Goal: Information Seeking & Learning: Find specific fact

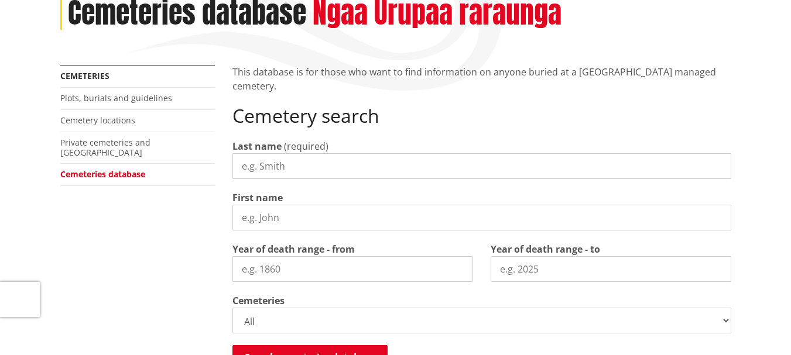
scroll to position [211, 0]
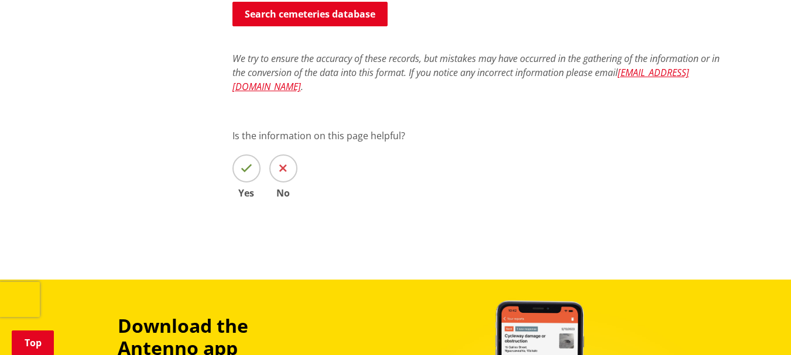
scroll to position [204, 0]
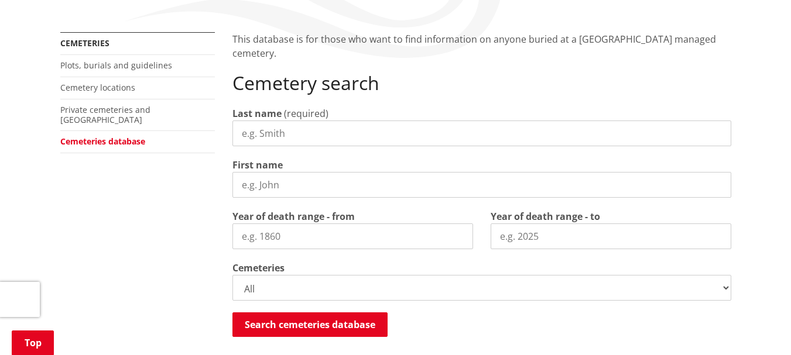
click at [256, 136] on input "Last name" at bounding box center [481, 134] width 499 height 26
type input "Moffat"
click at [252, 194] on input "First name" at bounding box center [481, 185] width 499 height 26
type input "Claude"
click at [718, 236] on input "1900" at bounding box center [610, 237] width 241 height 26
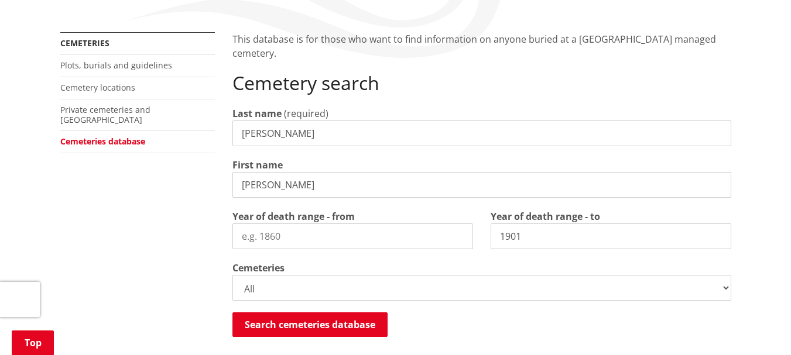
click at [717, 231] on input "1901" at bounding box center [610, 237] width 241 height 26
click at [717, 231] on input "1902" at bounding box center [610, 237] width 241 height 26
click at [564, 240] on input "1902" at bounding box center [610, 237] width 241 height 26
drag, startPoint x: 564, startPoint y: 237, endPoint x: 489, endPoint y: 240, distance: 75.0
click at [489, 240] on div "Year of death range - to 1902" at bounding box center [611, 230] width 258 height 40
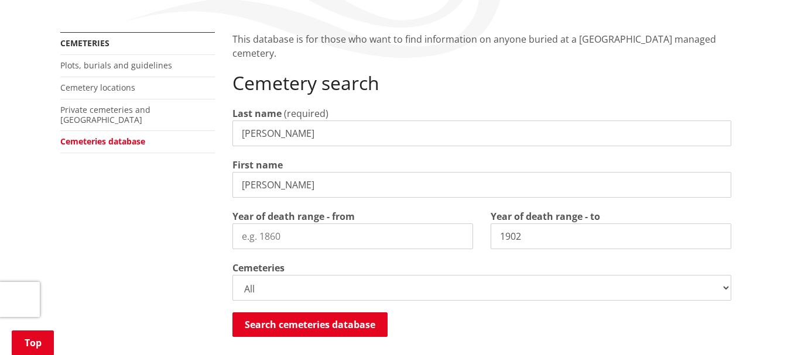
type input "1"
type input "2000"
click at [301, 233] on input "Year of death range - from" at bounding box center [352, 237] width 241 height 26
type input "1981"
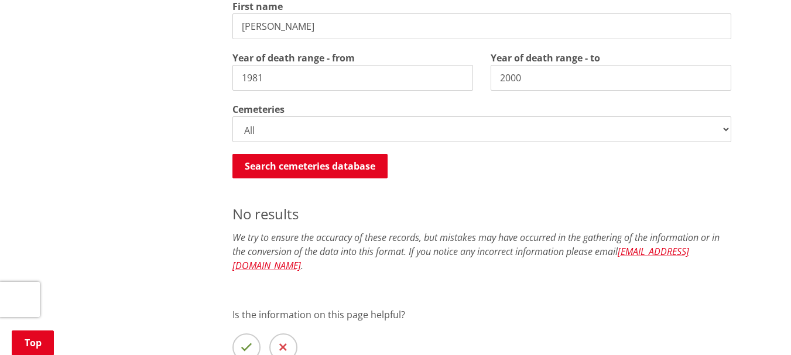
scroll to position [360, 0]
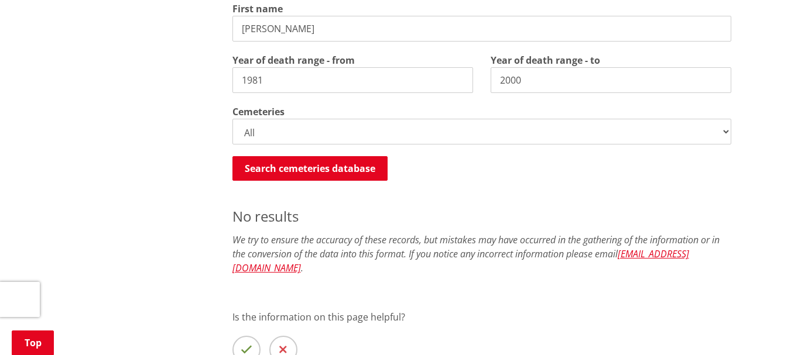
click at [726, 133] on select "All Gordonton Ashes Memorial Berm Gordonton Lawn Gordonton Octagonal Ashes Gord…" at bounding box center [481, 132] width 499 height 26
click at [232, 119] on select "All Gordonton Ashes Memorial Berm Gordonton Lawn Gordonton Octagonal Ashes Gord…" at bounding box center [481, 132] width 499 height 26
select select
click at [232, 119] on select "All Gordonton Ashes Memorial Berm Gordonton Lawn Gordonton Octagonal Ashes Gord…" at bounding box center [481, 132] width 499 height 26
click at [312, 173] on button "Search cemeteries database" at bounding box center [309, 168] width 155 height 25
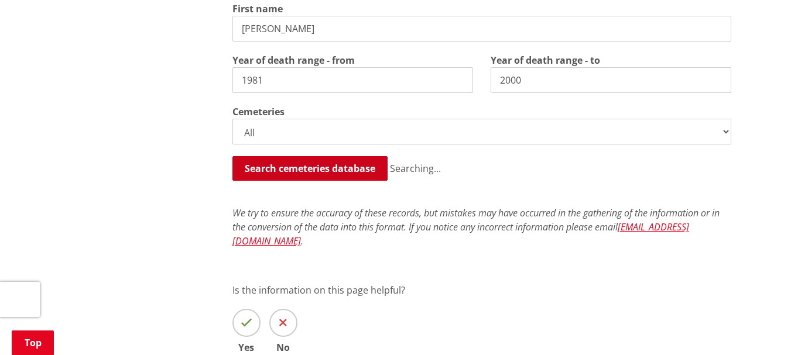
scroll to position [566, 0]
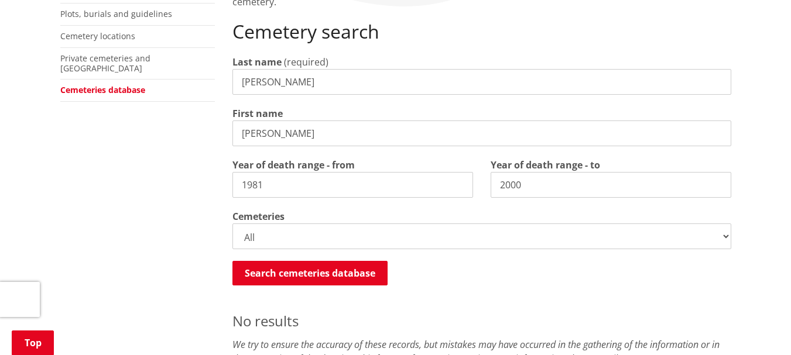
scroll to position [0, 0]
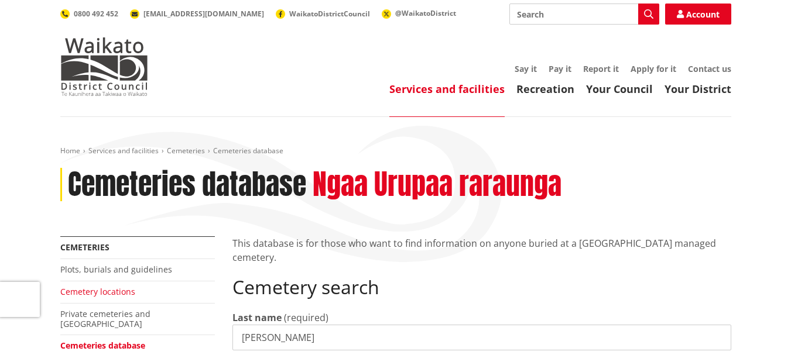
click at [100, 290] on link "Cemetery locations" at bounding box center [97, 291] width 75 height 11
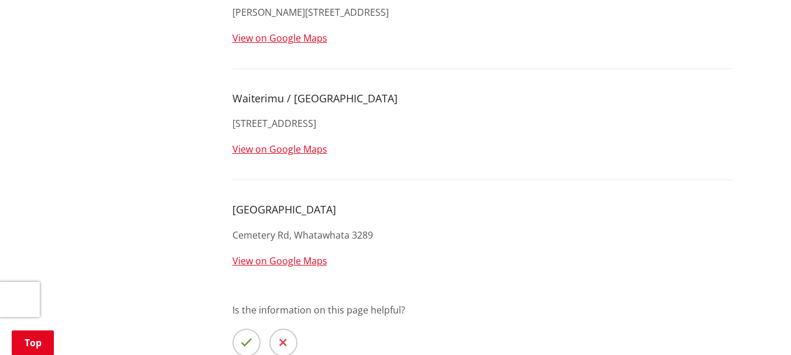
scroll to position [2567, 0]
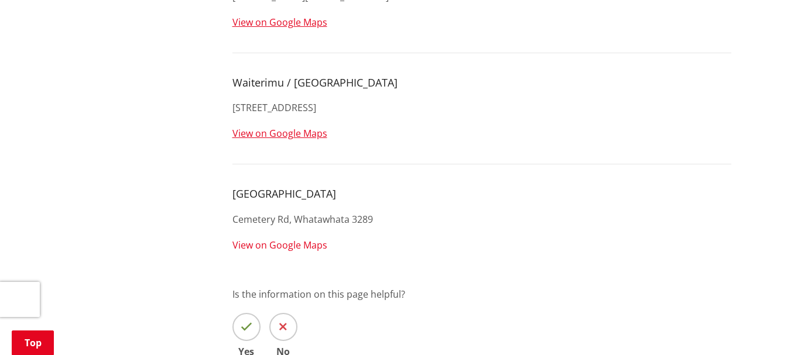
click at [300, 243] on link "View on Google Maps" at bounding box center [279, 245] width 95 height 13
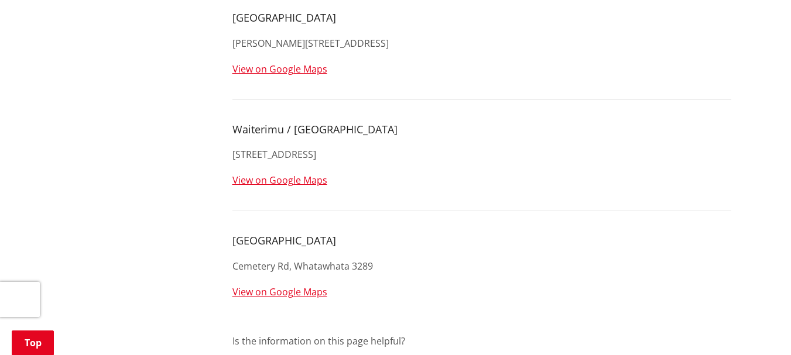
scroll to position [2497, 0]
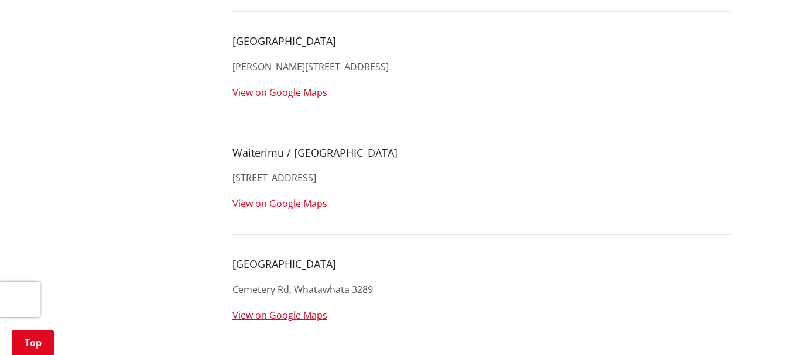
click at [280, 92] on link "View on Google Maps" at bounding box center [279, 92] width 95 height 13
click at [300, 44] on h4 "[GEOGRAPHIC_DATA]" at bounding box center [481, 41] width 499 height 13
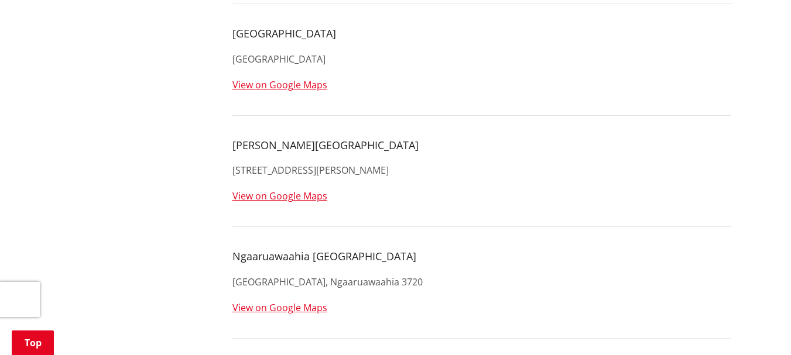
scroll to position [530, 0]
